Goal: Information Seeking & Learning: Learn about a topic

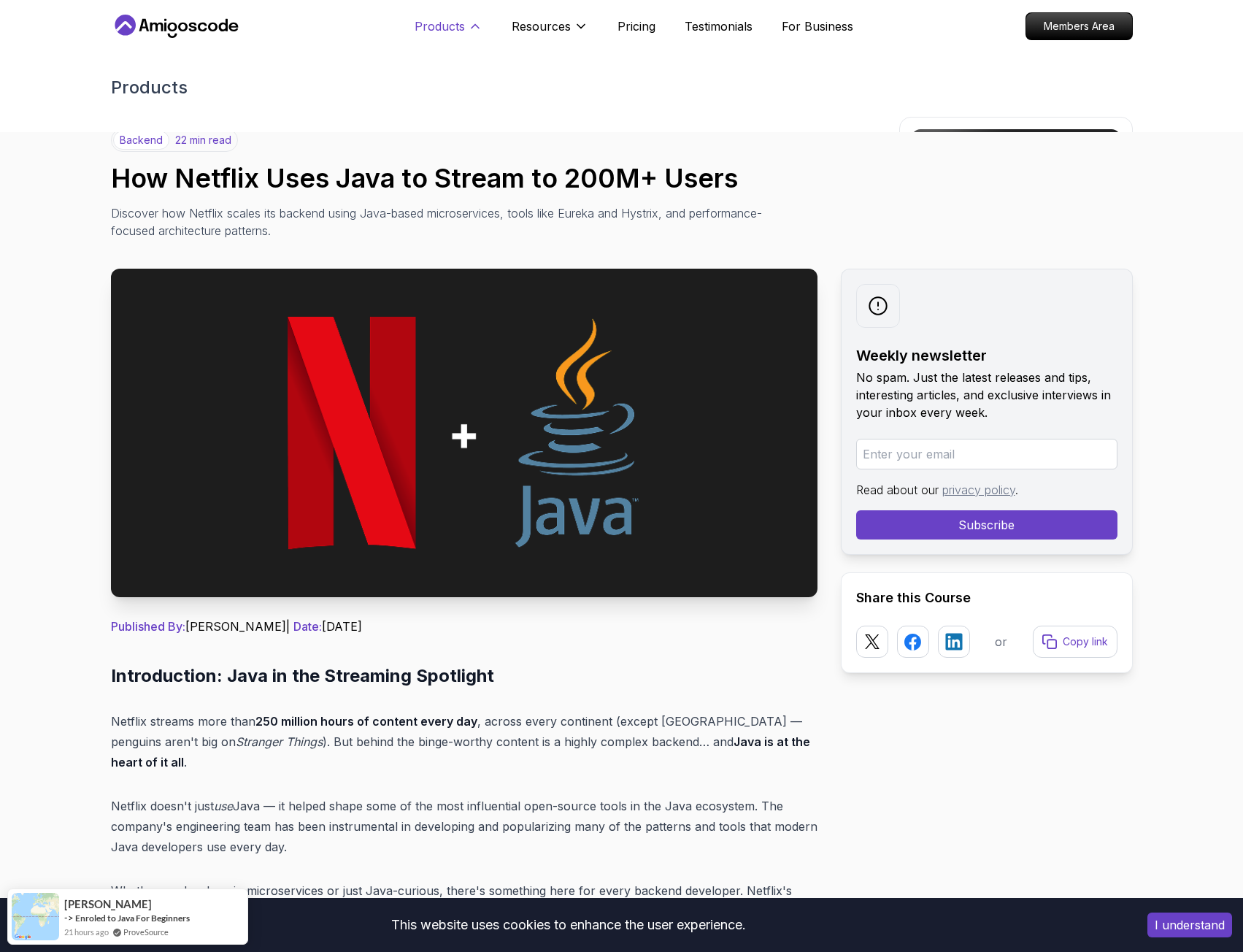
click at [453, 28] on p "Products" at bounding box center [440, 26] width 50 height 17
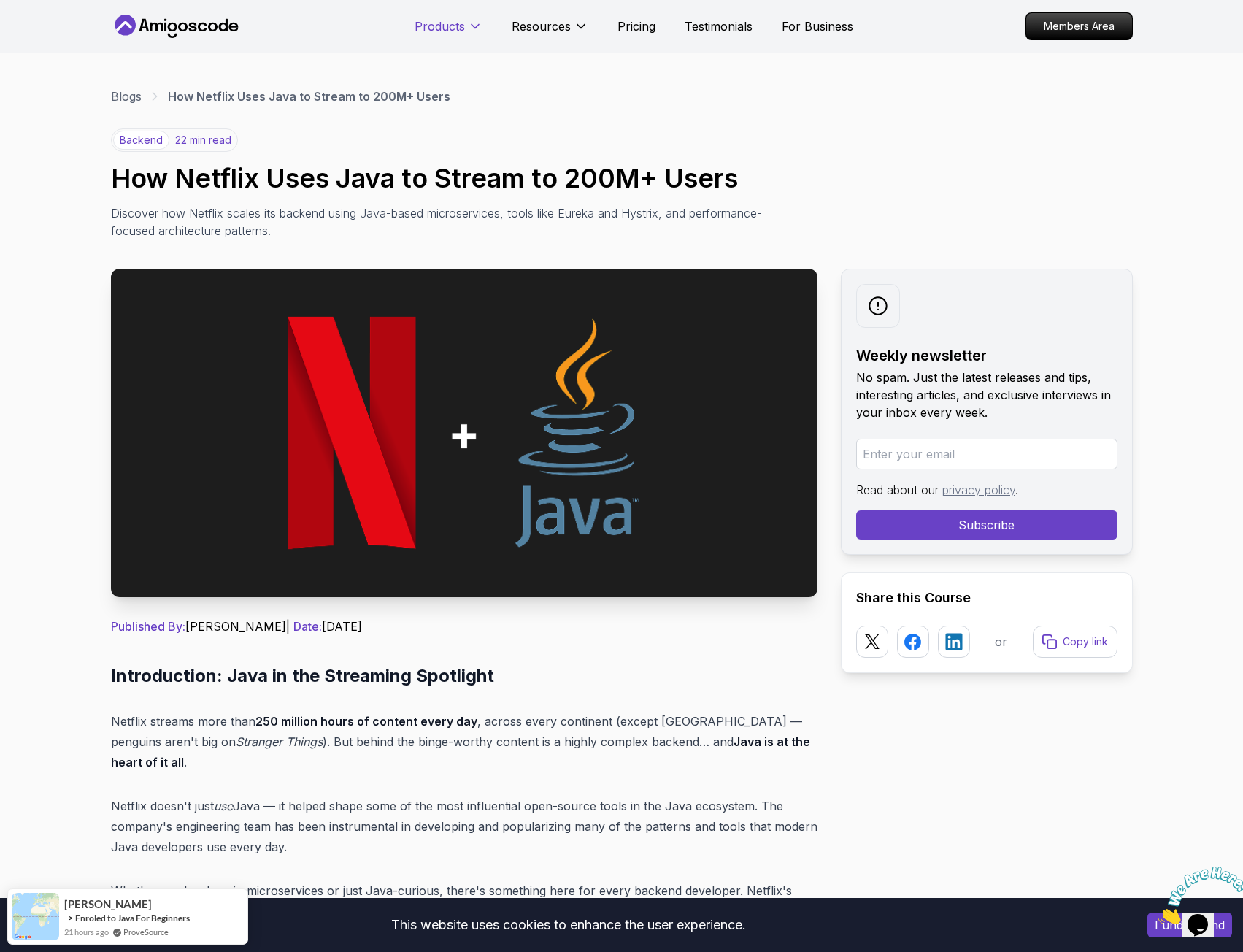
click at [453, 28] on p "Products" at bounding box center [440, 26] width 50 height 17
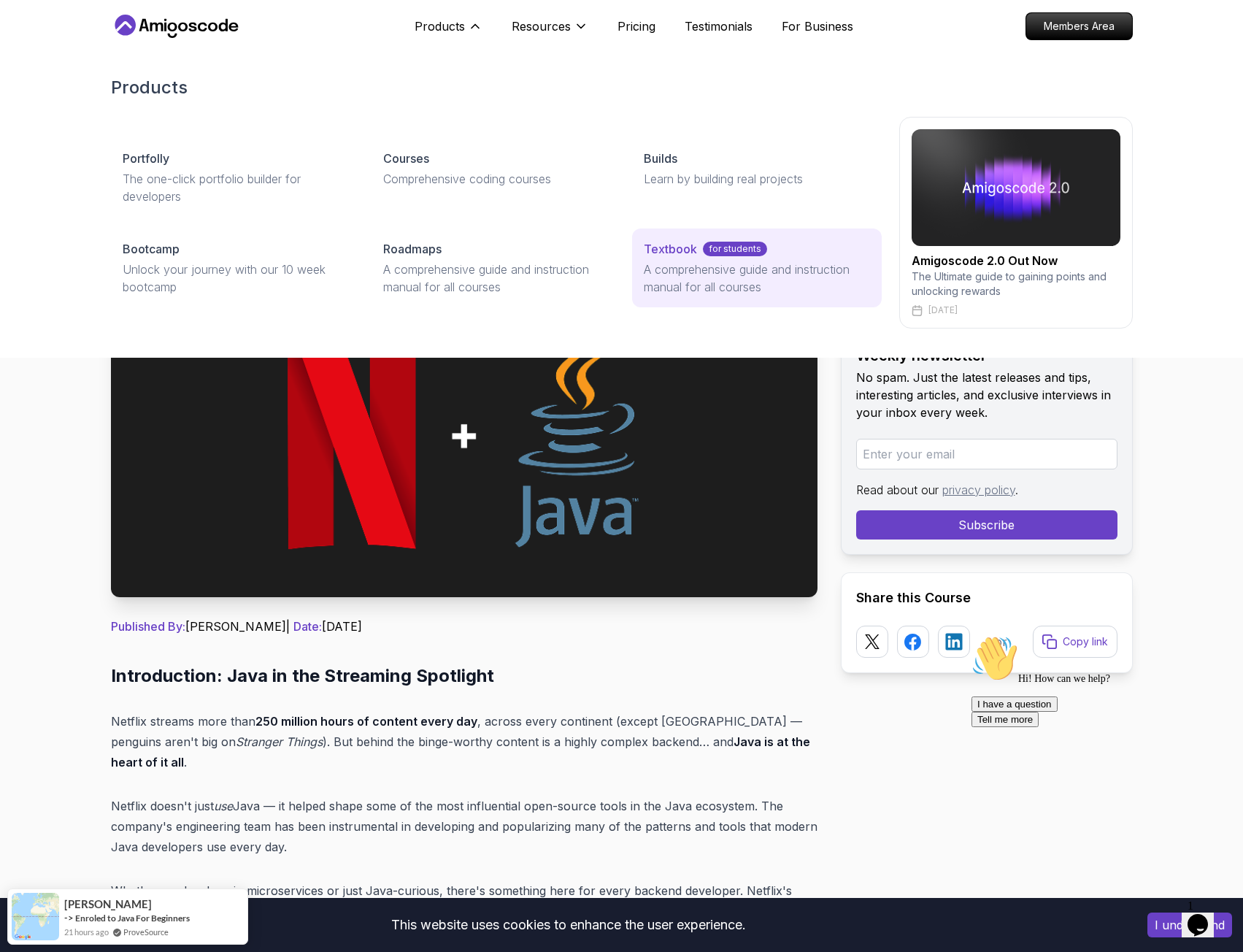
click at [673, 268] on p "A comprehensive guide and instruction manual for all courses" at bounding box center [757, 278] width 226 height 35
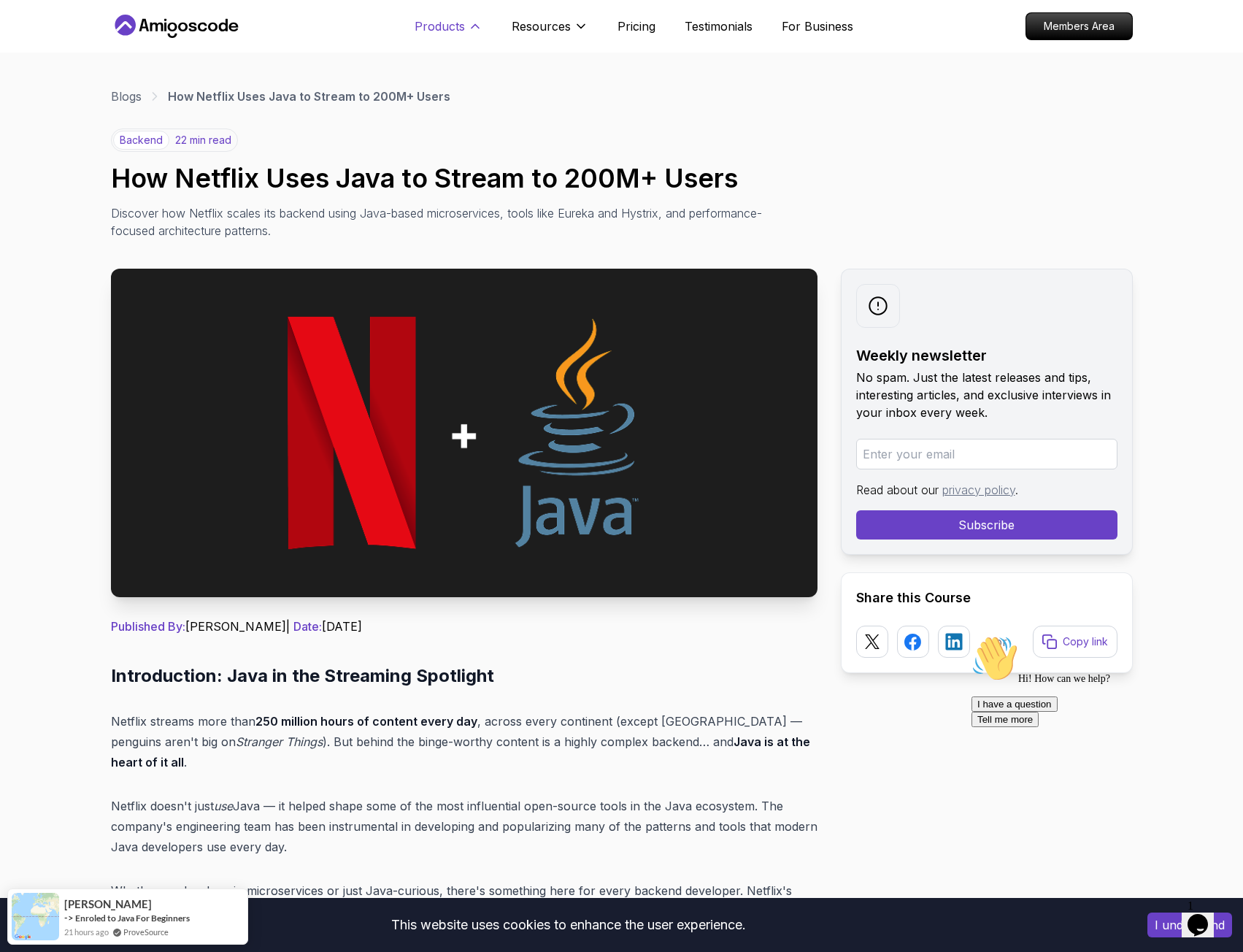
click at [454, 32] on p "Products" at bounding box center [440, 26] width 50 height 17
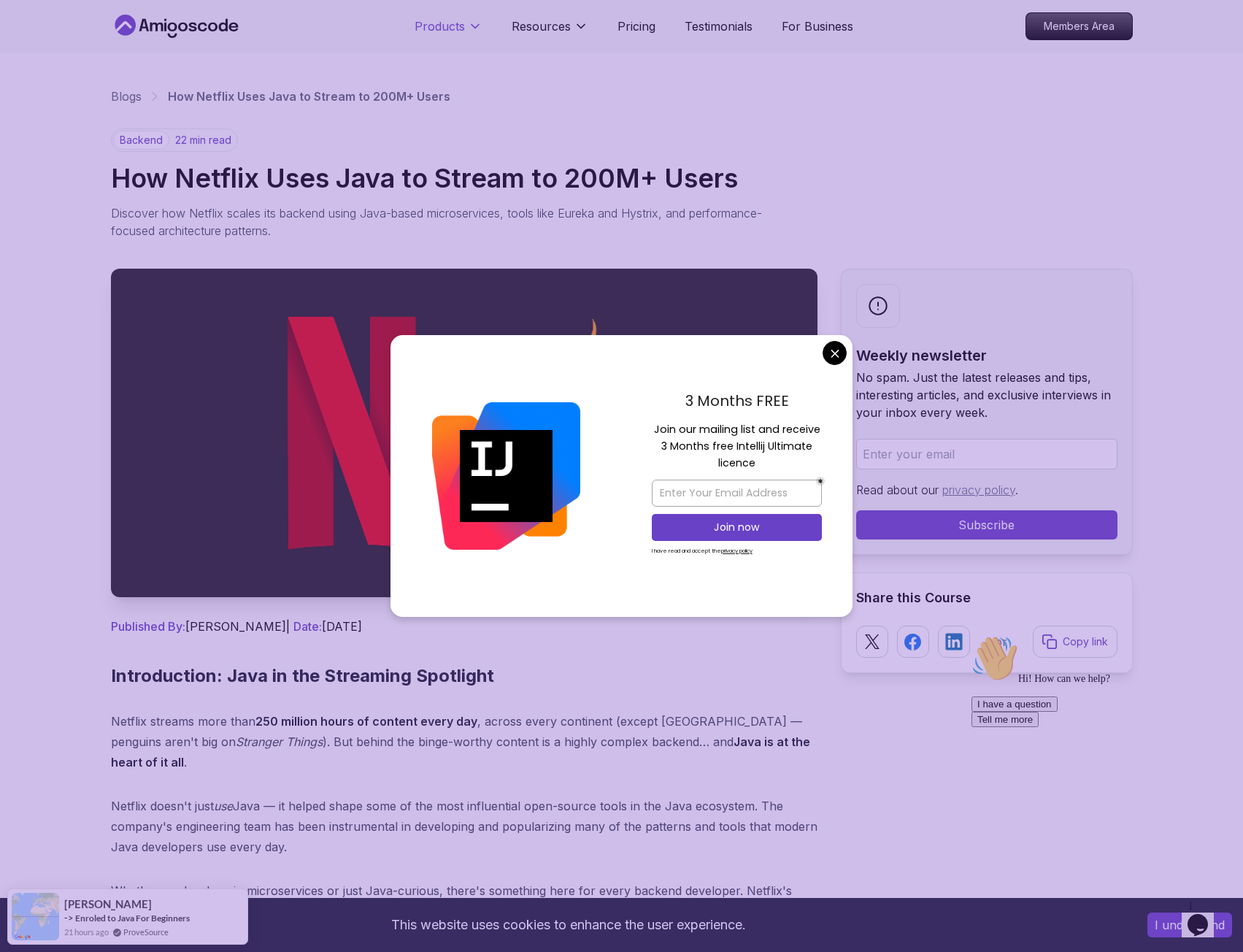
click at [454, 32] on p "Products" at bounding box center [440, 26] width 50 height 17
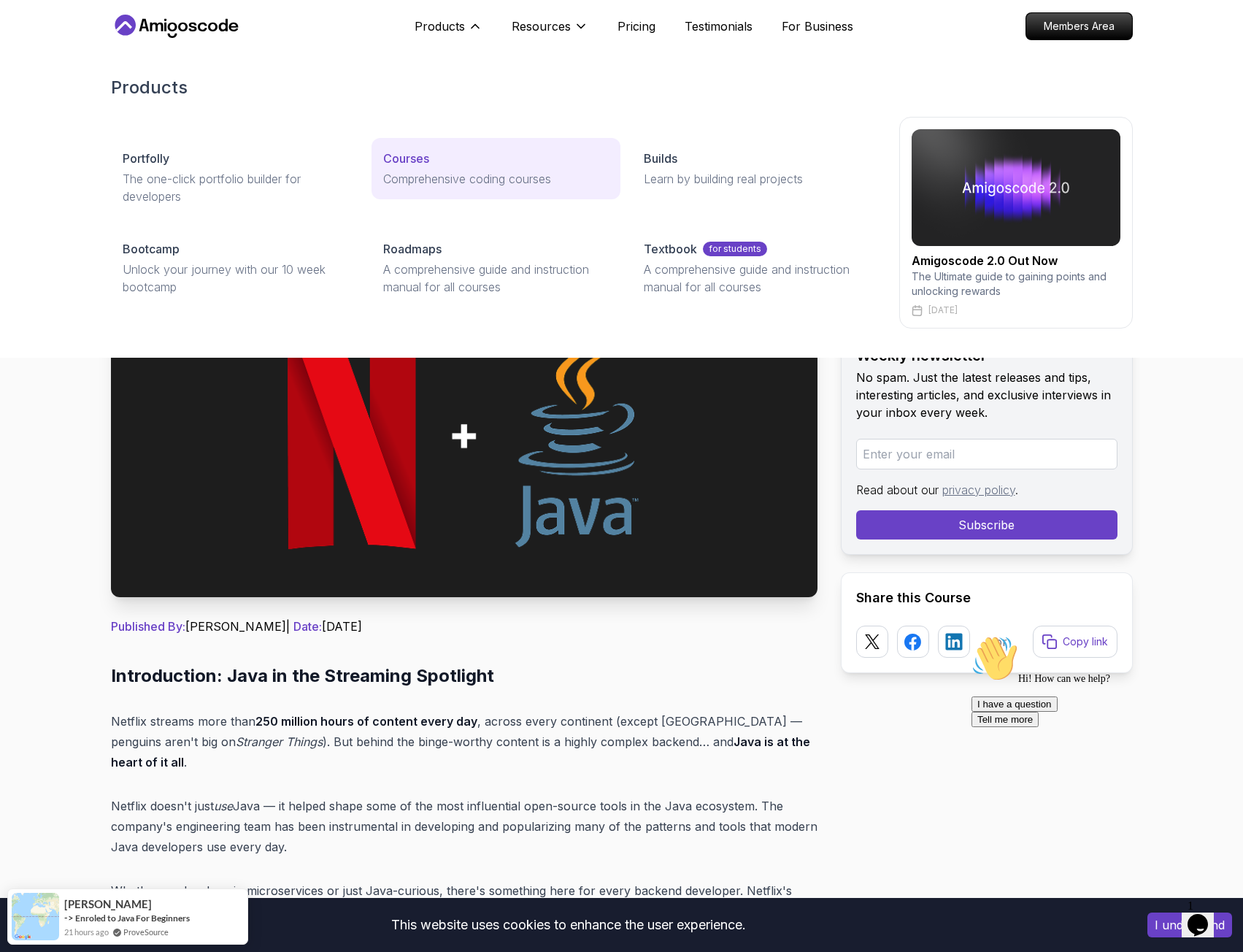
click at [414, 156] on p "Courses" at bounding box center [406, 158] width 46 height 17
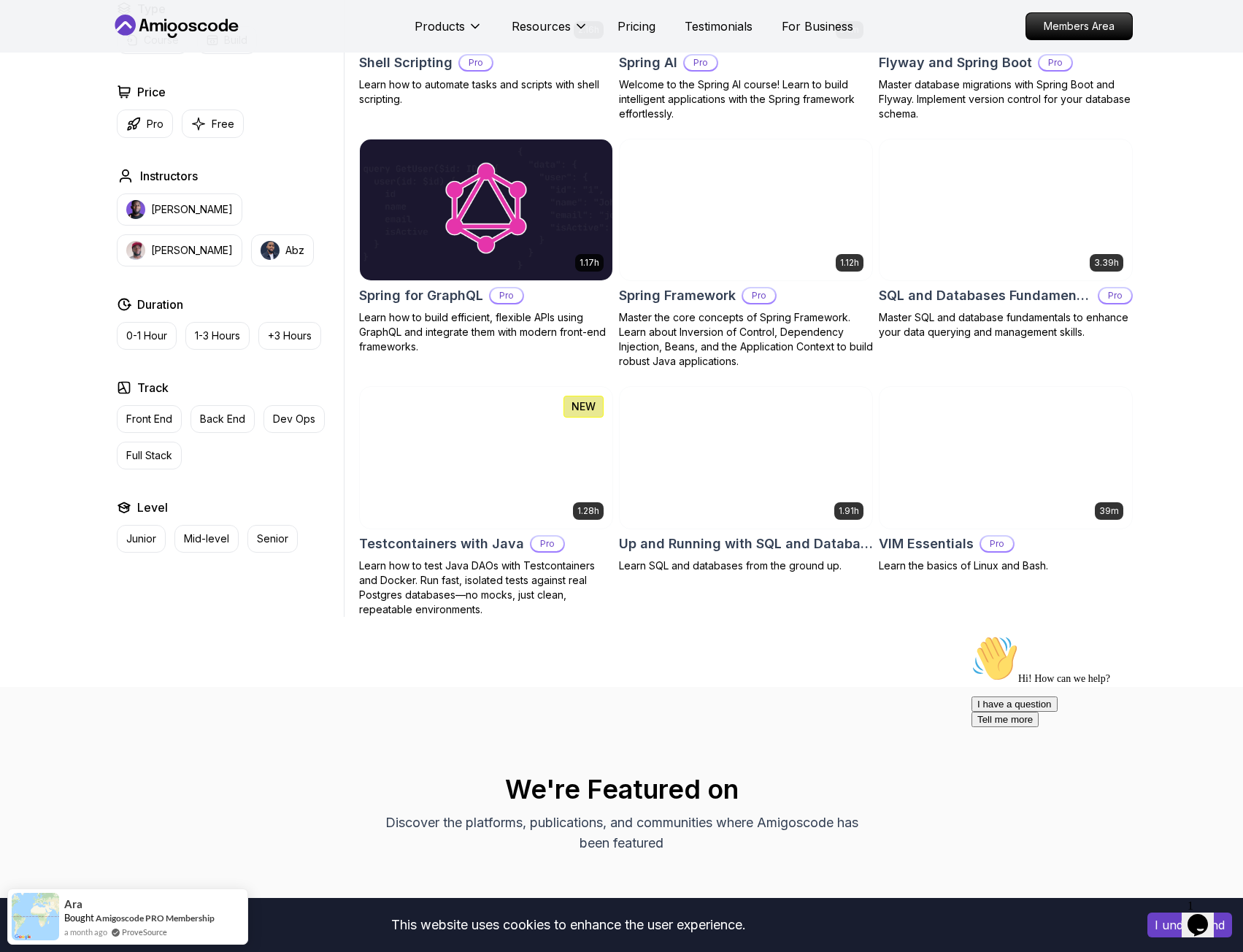
scroll to position [3576, 0]
